Goal: Task Accomplishment & Management: Manage account settings

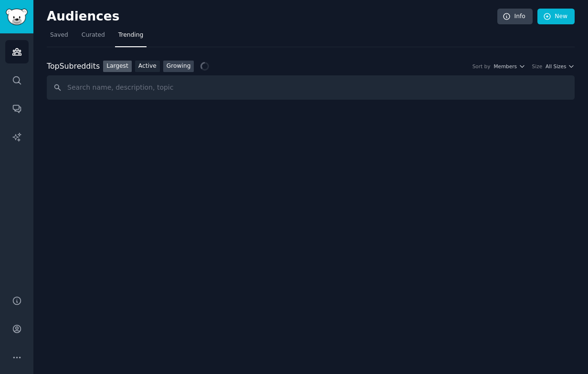
click at [171, 68] on link "Growing" at bounding box center [178, 67] width 31 height 12
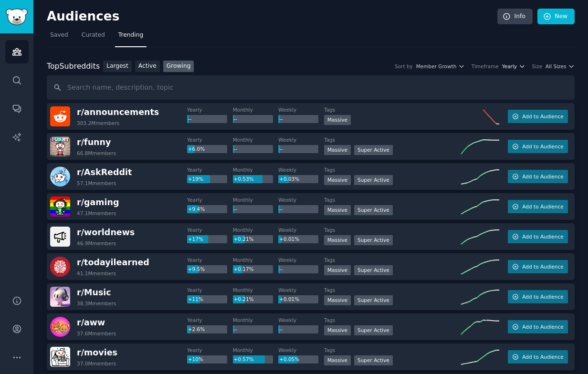
click at [512, 64] on span "Yearly" at bounding box center [509, 66] width 15 height 7
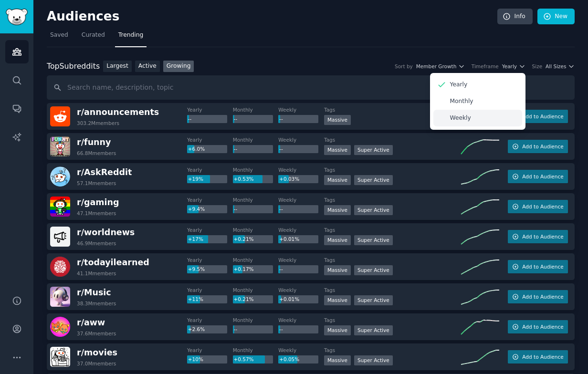
click at [456, 116] on p "Weekly" at bounding box center [460, 118] width 21 height 9
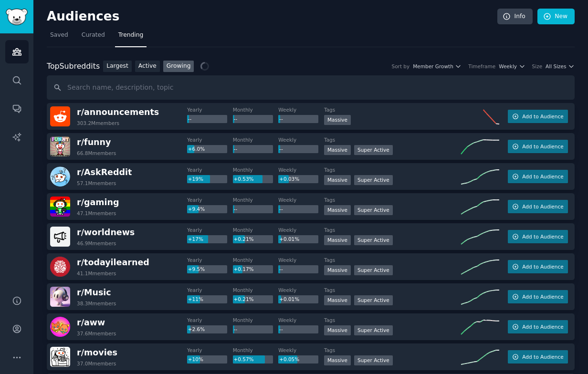
click at [548, 70] on div "Top Subreddits Top Subreddits Largest Active Growing Sort by Member Growth Time…" at bounding box center [311, 67] width 528 height 12
click at [558, 66] on span "All Sizes" at bounding box center [556, 66] width 21 height 7
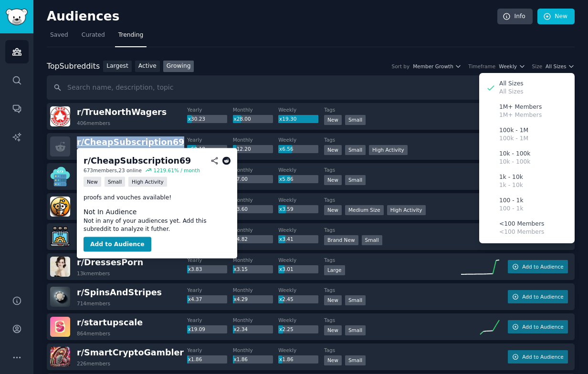
drag, startPoint x: 181, startPoint y: 142, endPoint x: 77, endPoint y: 139, distance: 104.6
click at [77, 139] on div "r/ CheapSubscription69 673 members" at bounding box center [118, 147] width 137 height 20
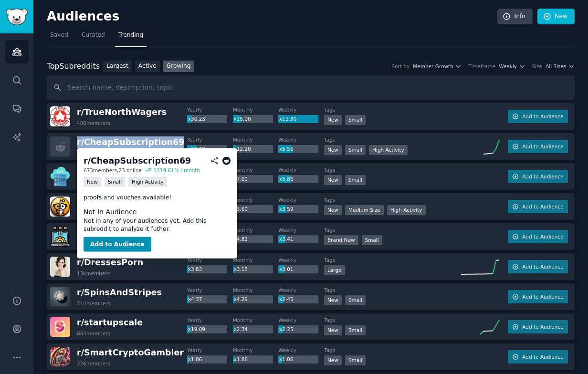
click at [226, 159] on icon at bounding box center [227, 161] width 9 height 9
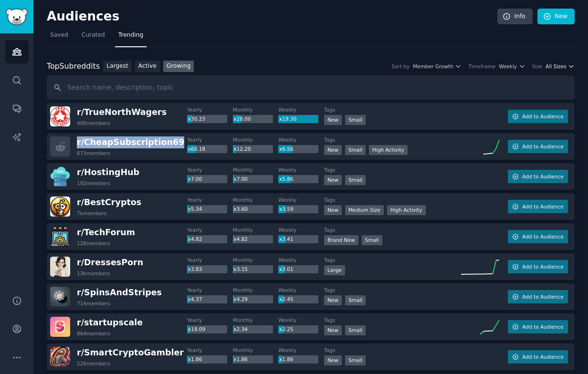
click at [555, 69] on span "All Sizes" at bounding box center [556, 66] width 21 height 7
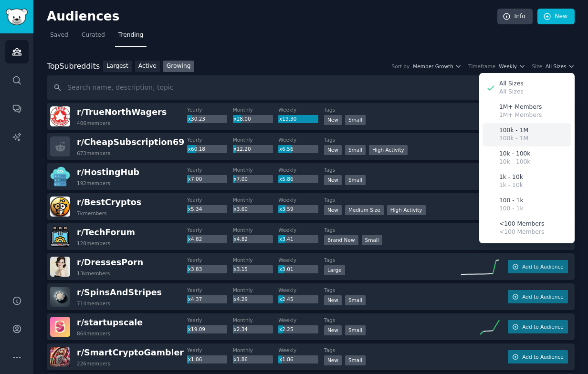
click at [504, 143] on div "100k - 1M 100k - 1M" at bounding box center [527, 134] width 89 height 23
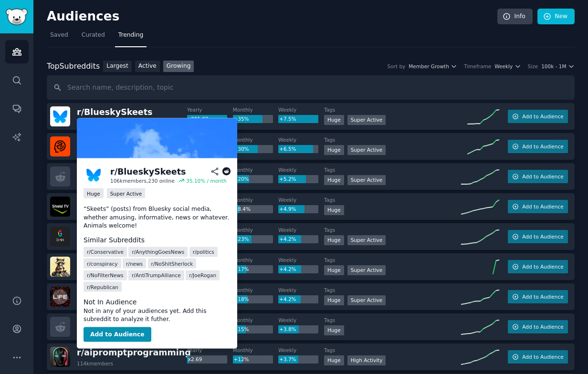
click at [225, 171] on icon at bounding box center [227, 172] width 9 height 9
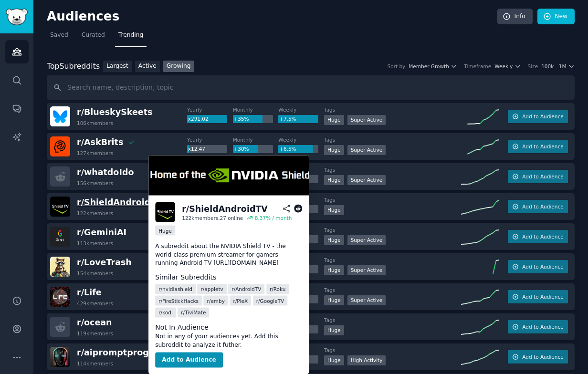
click at [108, 205] on span "r/ ShieldAndroidTV" at bounding box center [120, 203] width 86 height 10
click at [296, 213] on icon at bounding box center [298, 209] width 9 height 9
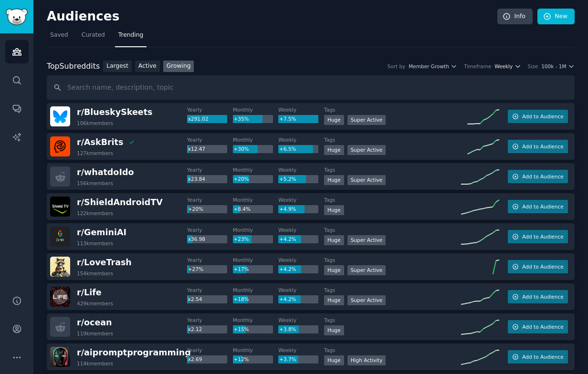
click at [502, 67] on span "Weekly" at bounding box center [504, 66] width 18 height 7
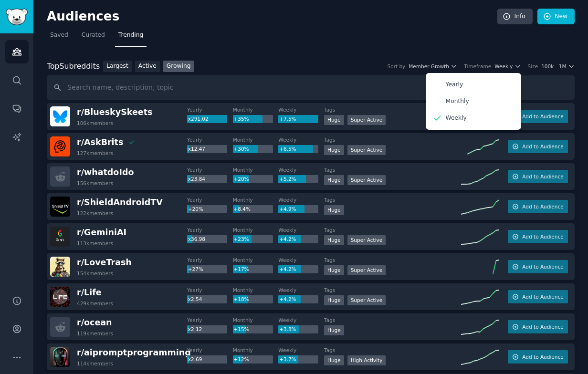
click at [291, 45] on nav "Saved Curated Trending" at bounding box center [311, 38] width 528 height 20
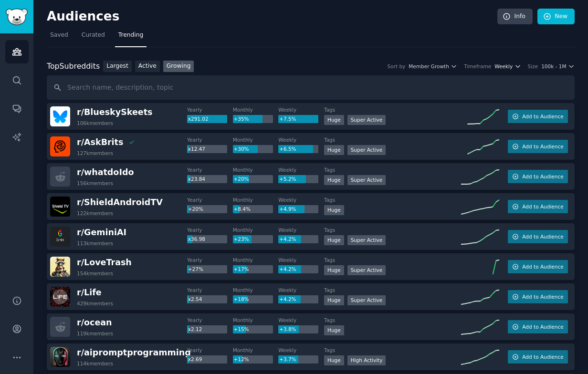
click at [511, 69] on span "Weekly" at bounding box center [504, 66] width 18 height 7
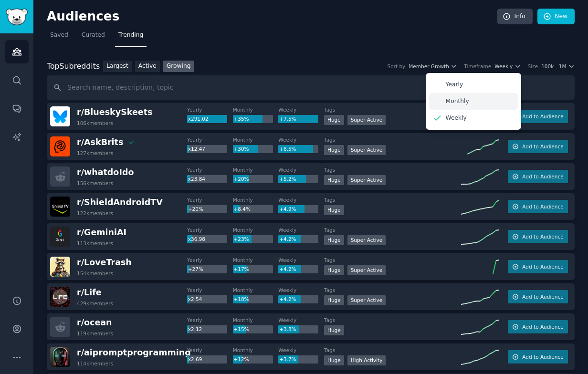
click at [461, 101] on p "Monthly" at bounding box center [457, 101] width 23 height 9
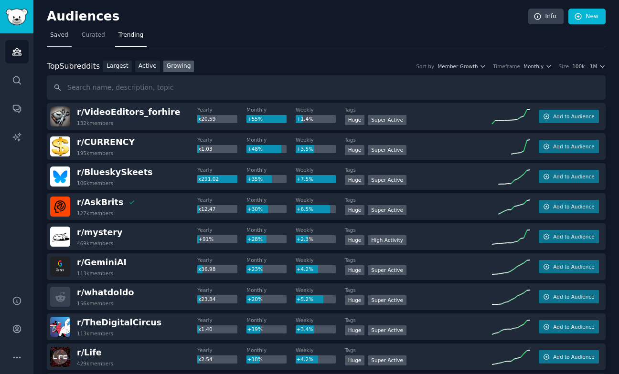
click at [60, 34] on span "Saved" at bounding box center [59, 35] width 18 height 9
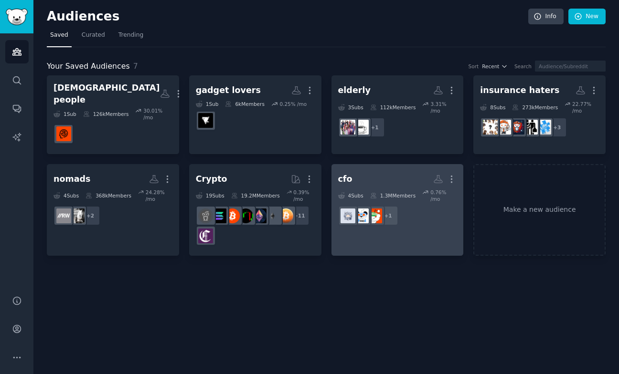
click at [362, 177] on h2 "cfo More" at bounding box center [397, 179] width 119 height 17
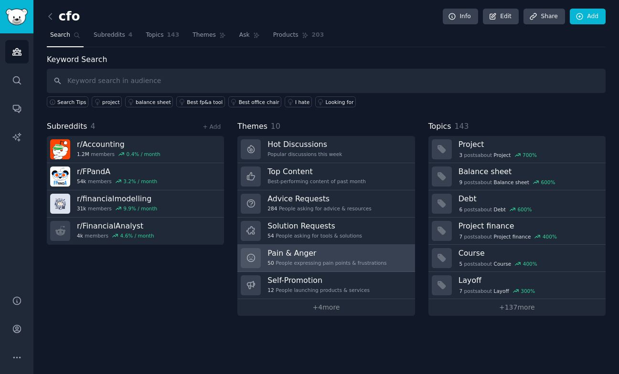
click at [326, 257] on h3 "Pain & Anger" at bounding box center [326, 253] width 119 height 10
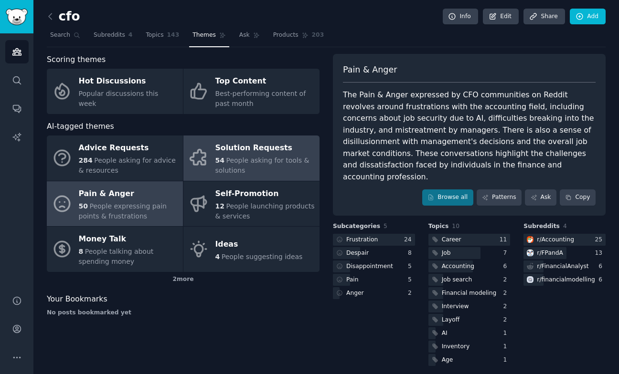
click at [256, 147] on div "Solution Requests" at bounding box center [264, 148] width 99 height 15
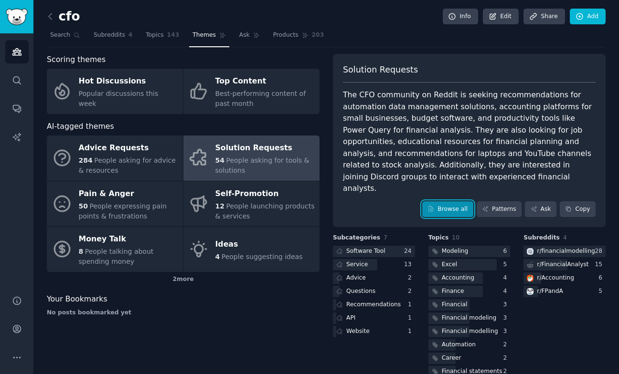
click at [448, 202] on link "Browse all" at bounding box center [447, 210] width 51 height 16
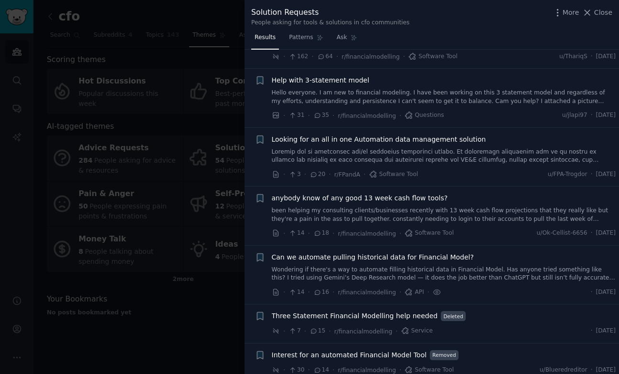
scroll to position [107, 0]
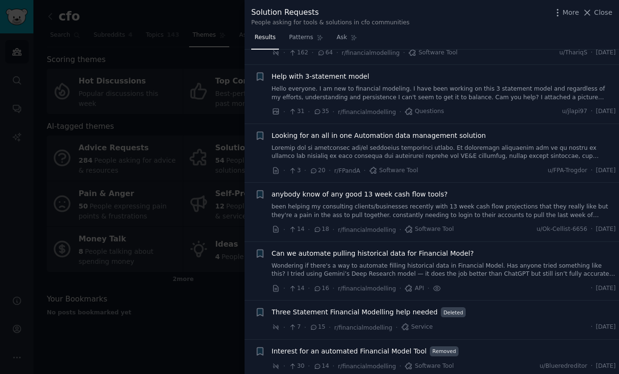
click at [322, 214] on link "been helping my consulting clients/businesses recently with 13 week cash flow p…" at bounding box center [444, 211] width 344 height 17
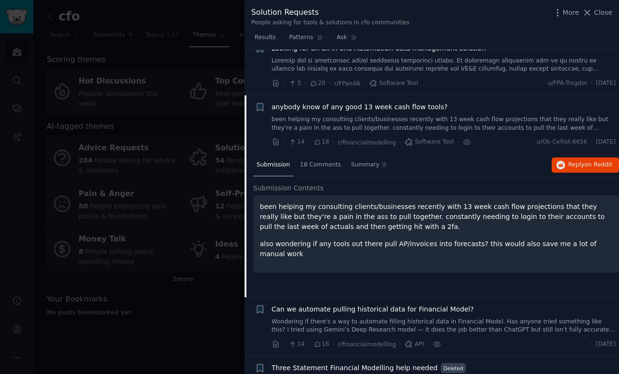
scroll to position [241, 0]
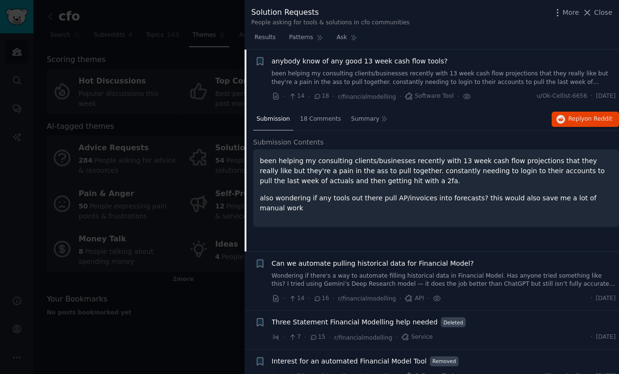
click at [373, 168] on p "been helping my consulting clients/businesses recently with 13 week cash flow p…" at bounding box center [436, 171] width 352 height 30
click at [306, 126] on div "18 Comments" at bounding box center [321, 119] width 48 height 23
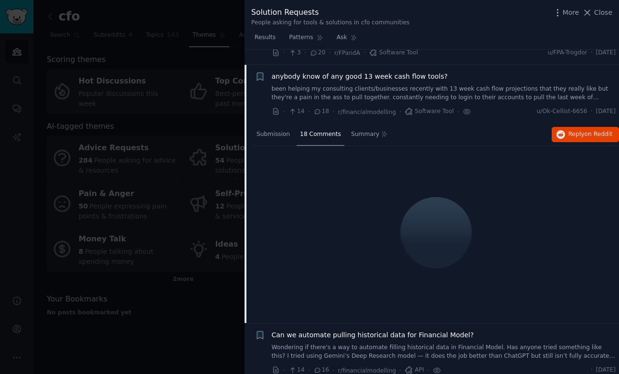
scroll to position [227, 0]
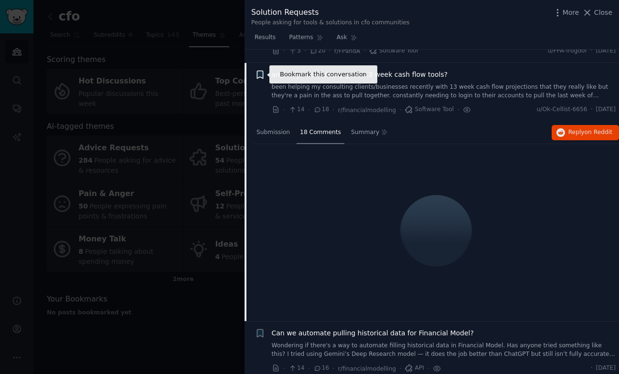
click at [257, 78] on icon "button" at bounding box center [260, 75] width 6 height 8
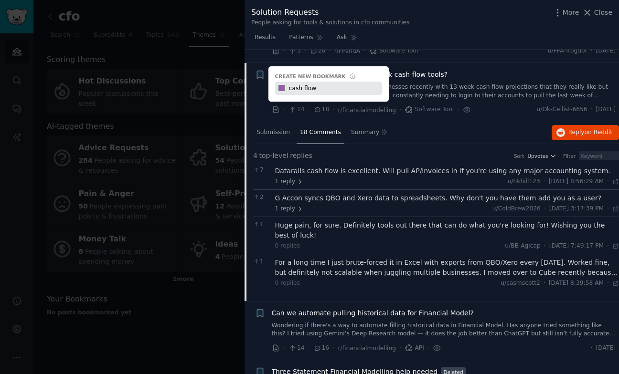
type input "cash flow"
click at [408, 86] on link "been helping my consulting clients/businesses recently with 13 week cash flow p…" at bounding box center [444, 91] width 344 height 17
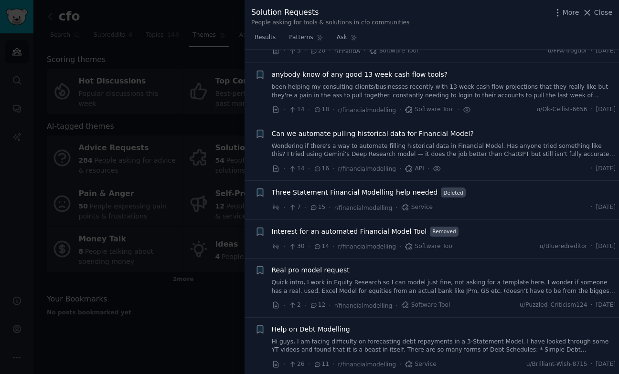
scroll to position [241, 0]
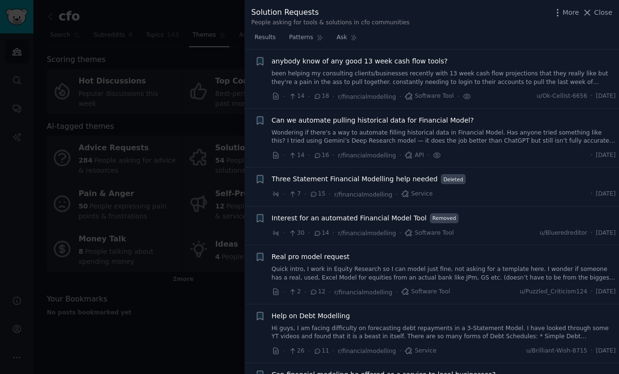
click at [363, 73] on link "been helping my consulting clients/businesses recently with 13 week cash flow p…" at bounding box center [444, 78] width 344 height 17
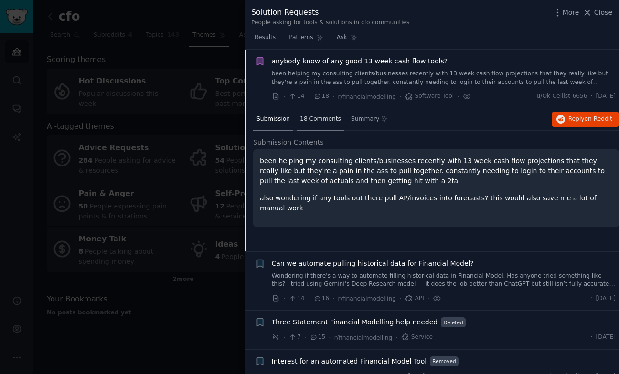
click at [326, 119] on span "18 Comments" at bounding box center [320, 119] width 41 height 9
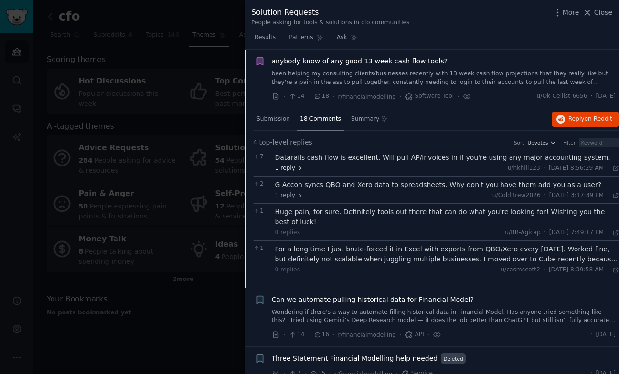
click at [299, 166] on icon at bounding box center [300, 168] width 7 height 7
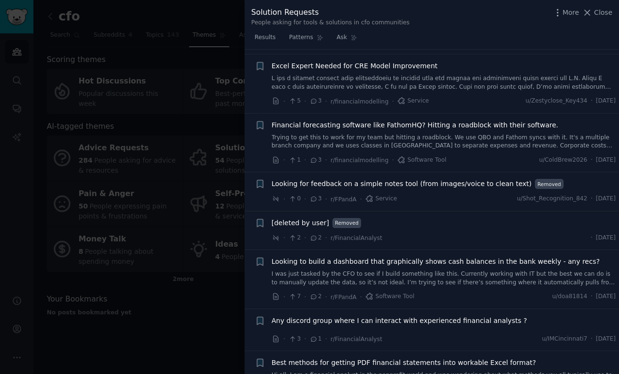
scroll to position [1980, 0]
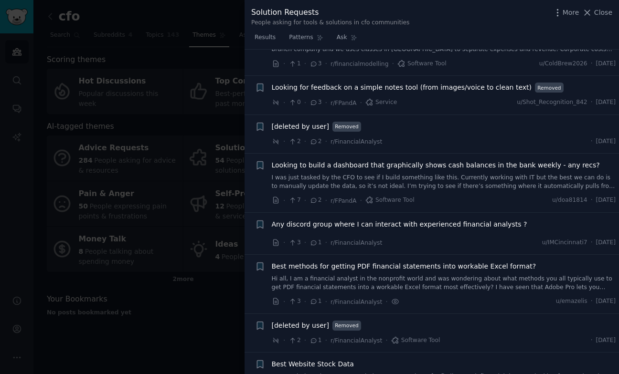
click at [217, 352] on div at bounding box center [309, 187] width 619 height 374
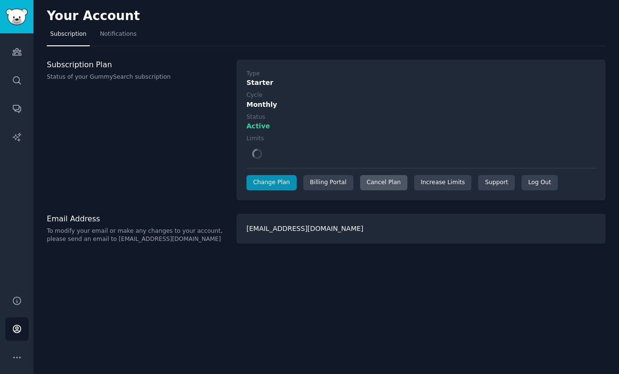
click at [362, 183] on div "Cancel Plan" at bounding box center [383, 182] width 47 height 15
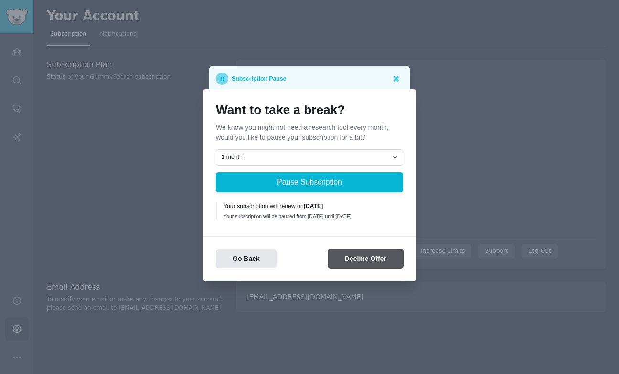
click at [357, 257] on button "Decline Offer" at bounding box center [365, 259] width 75 height 19
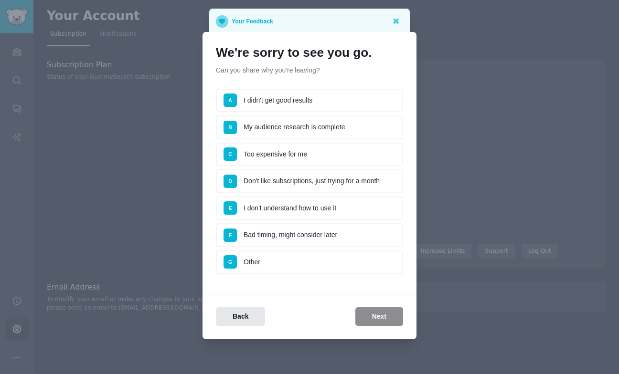
click at [314, 96] on li "A I didn't get good results" at bounding box center [309, 101] width 187 height 24
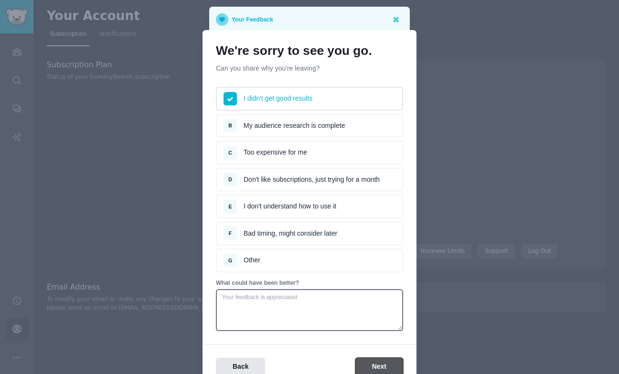
click at [386, 368] on button "Next" at bounding box center [379, 367] width 48 height 19
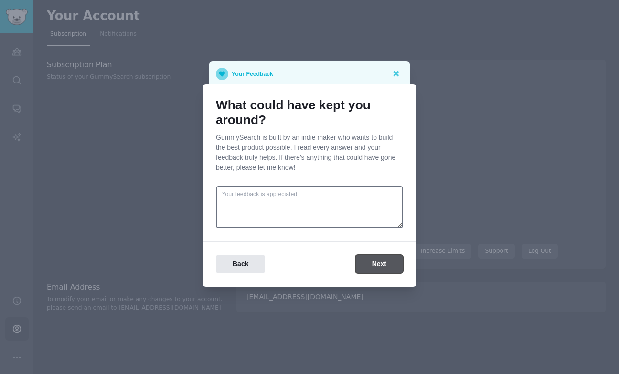
click at [370, 261] on button "Next" at bounding box center [379, 264] width 48 height 19
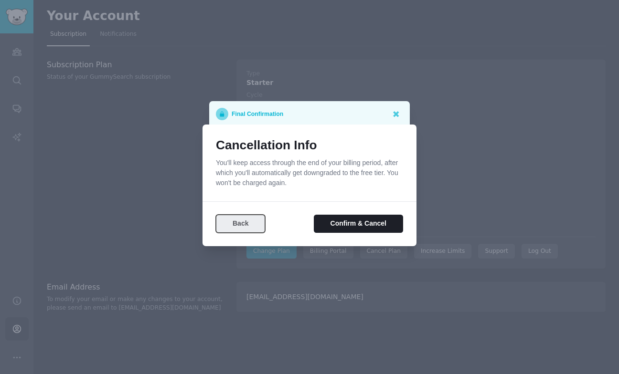
click at [255, 224] on button "Back" at bounding box center [240, 224] width 49 height 19
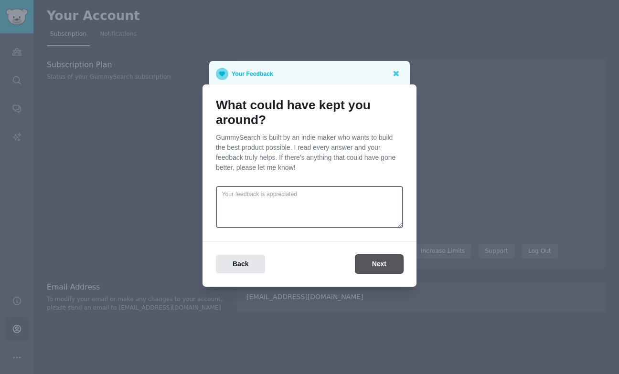
click at [372, 260] on button "Next" at bounding box center [379, 264] width 48 height 19
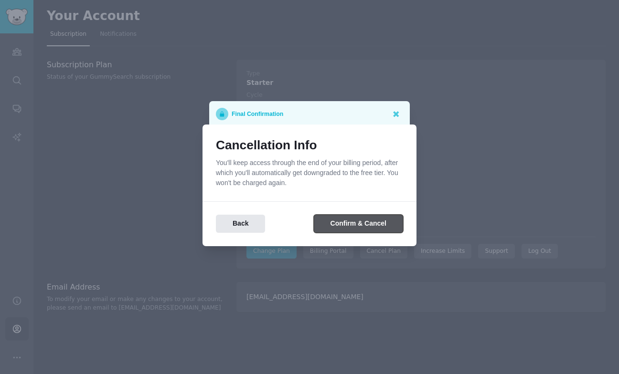
click at [350, 227] on button "Confirm & Cancel" at bounding box center [358, 224] width 89 height 19
